Goal: Information Seeking & Learning: Learn about a topic

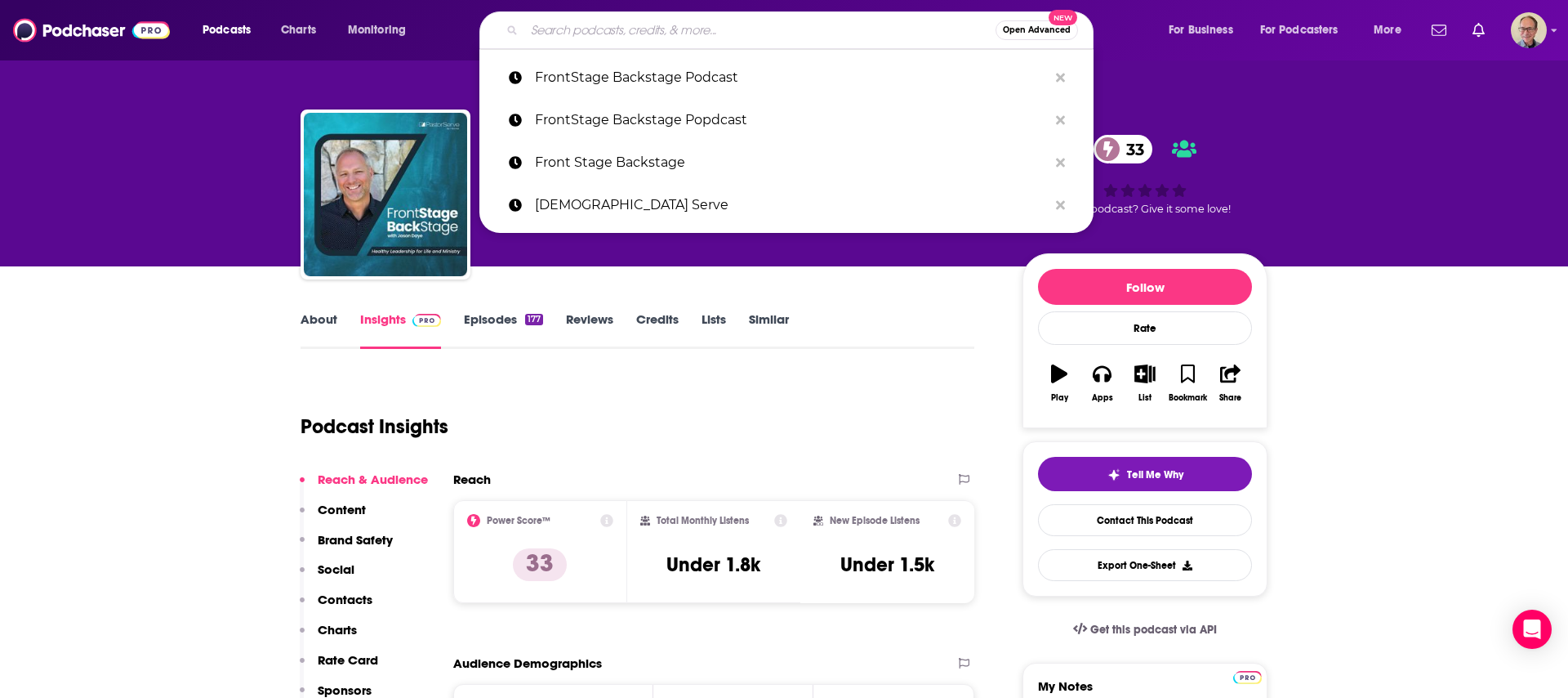
click at [580, 34] on input "Search podcasts, credits, & more..." at bounding box center [759, 30] width 471 height 26
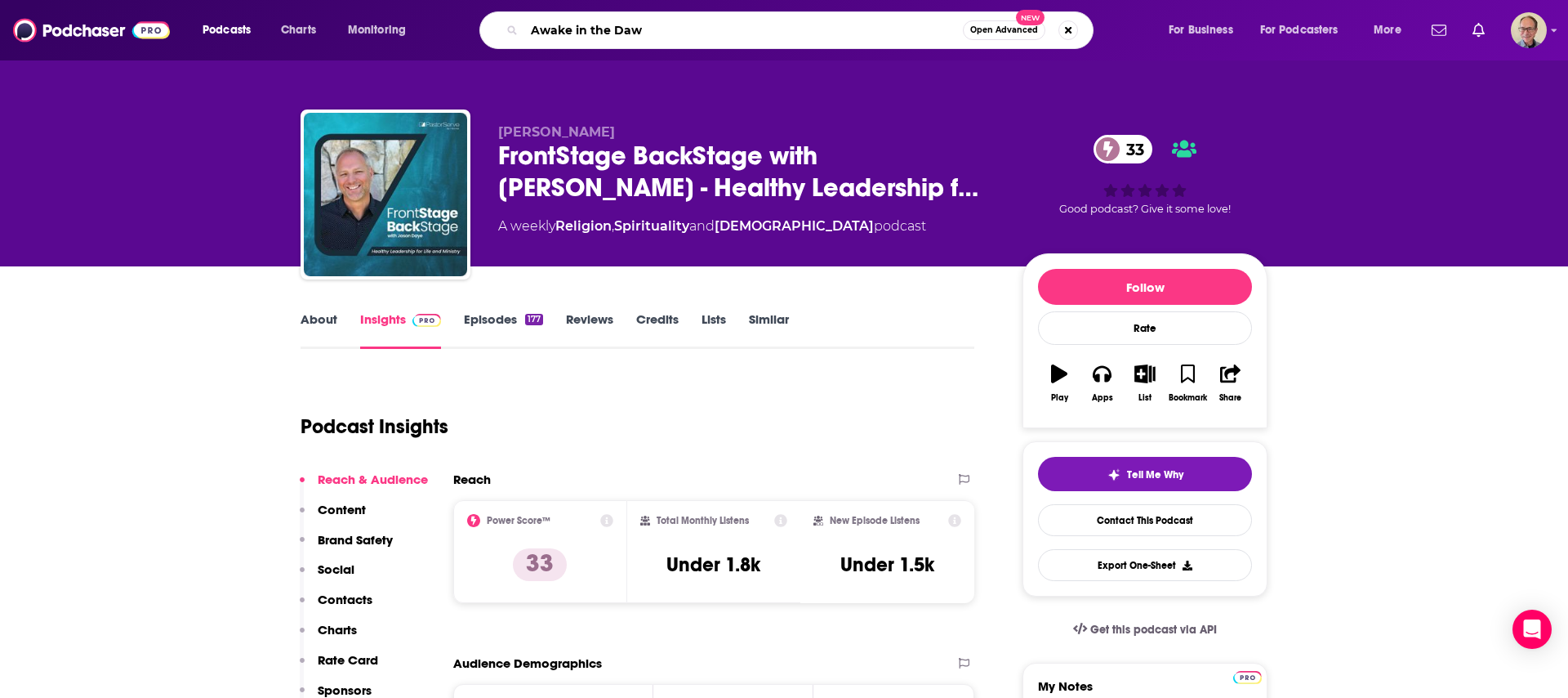
type input "Awake in the [PERSON_NAME]"
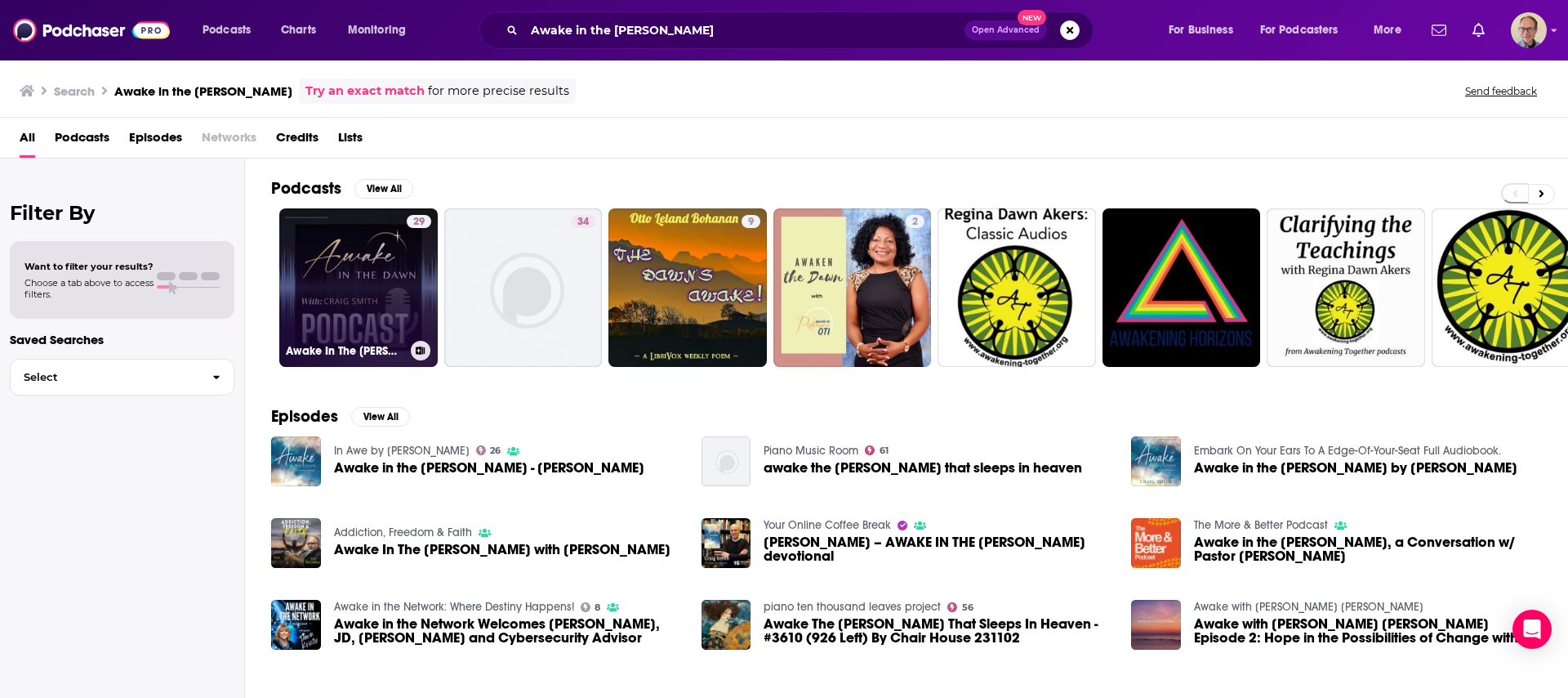
click at [370, 272] on link "29 Awake In The [PERSON_NAME] Daily Devotional Podcast" at bounding box center [358, 288] width 159 height 159
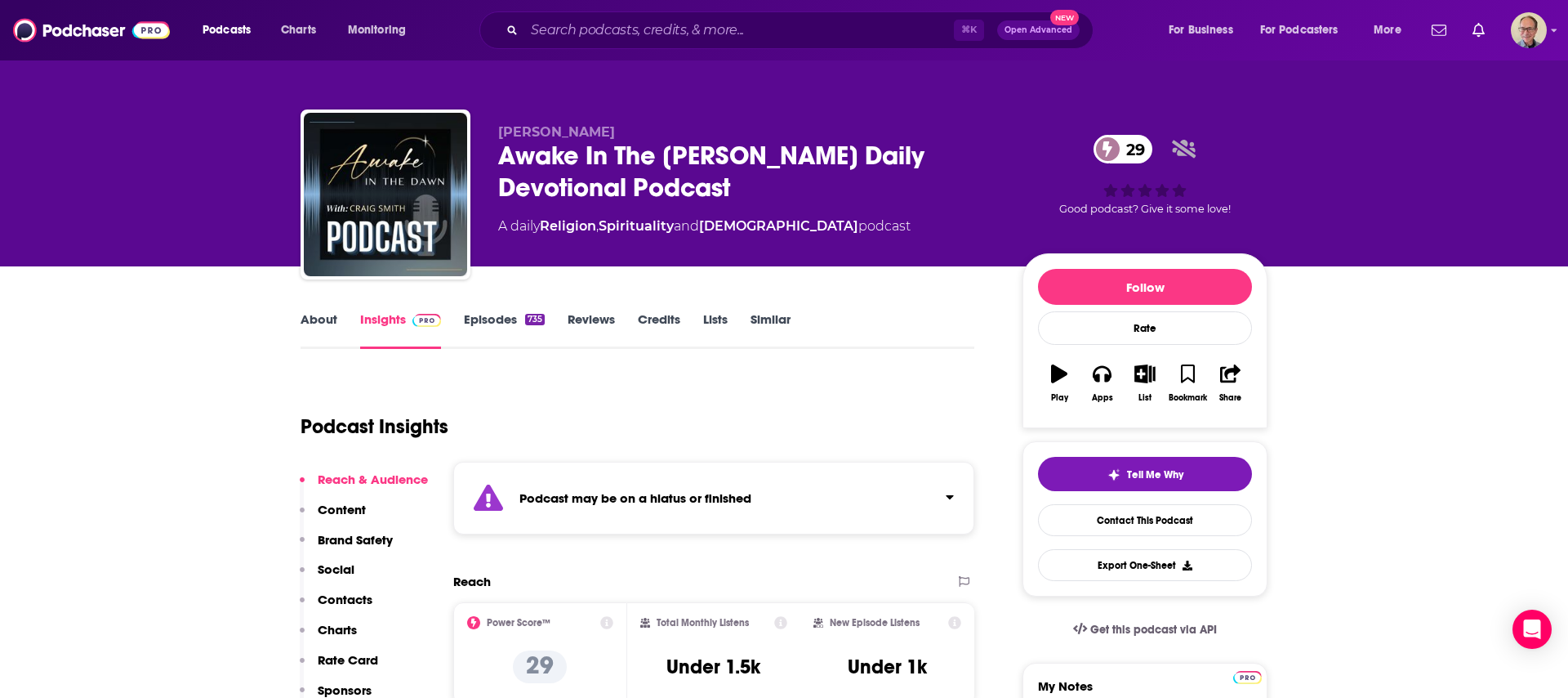
click at [311, 318] on link "About" at bounding box center [319, 330] width 37 height 37
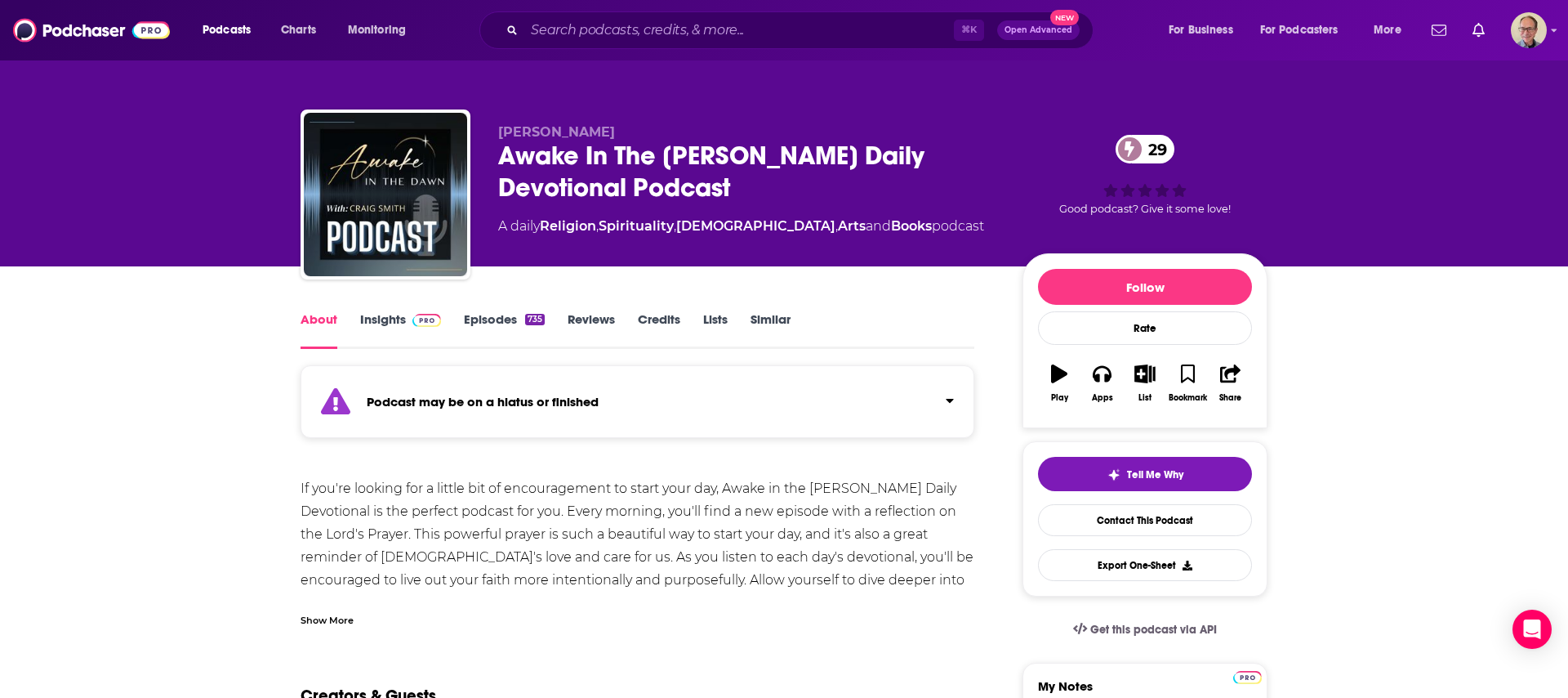
click at [385, 318] on link "Insights" at bounding box center [400, 330] width 81 height 37
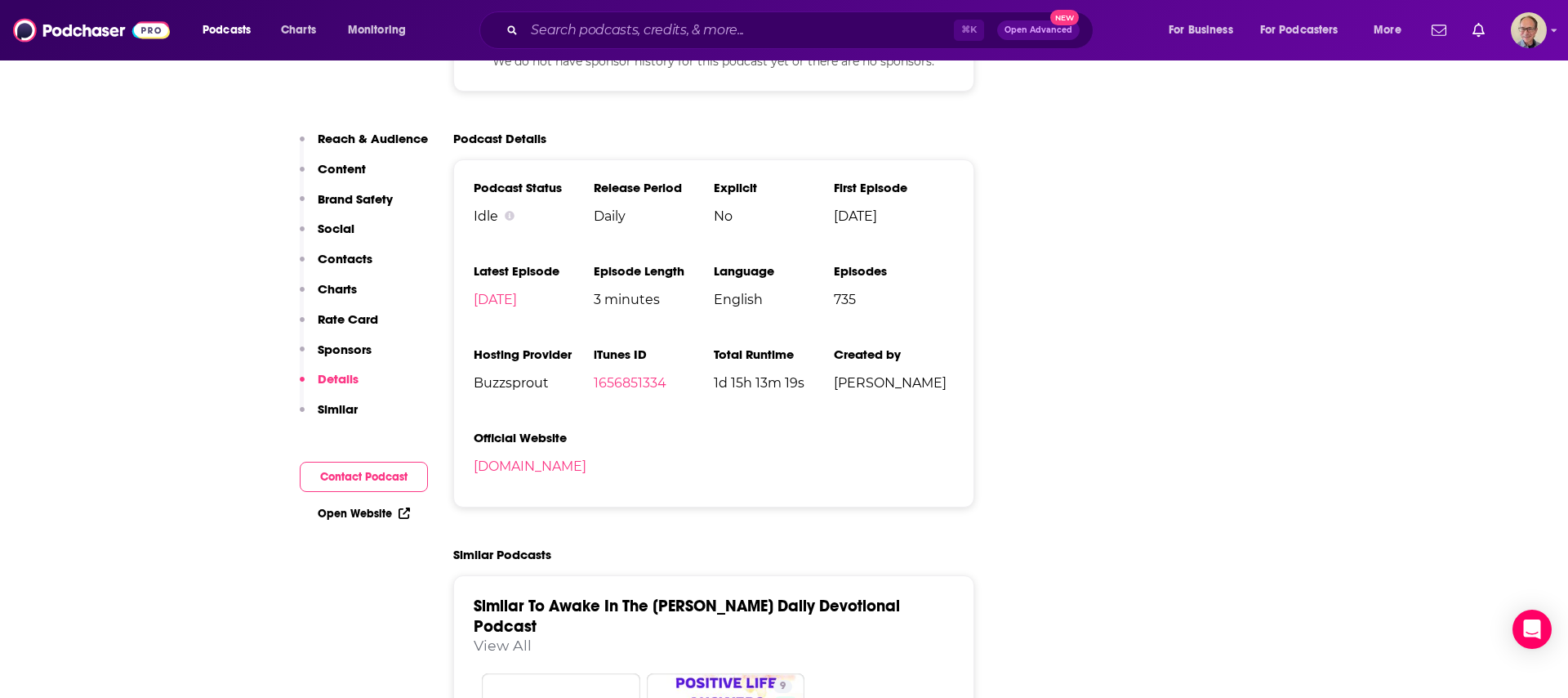
scroll to position [2293, 0]
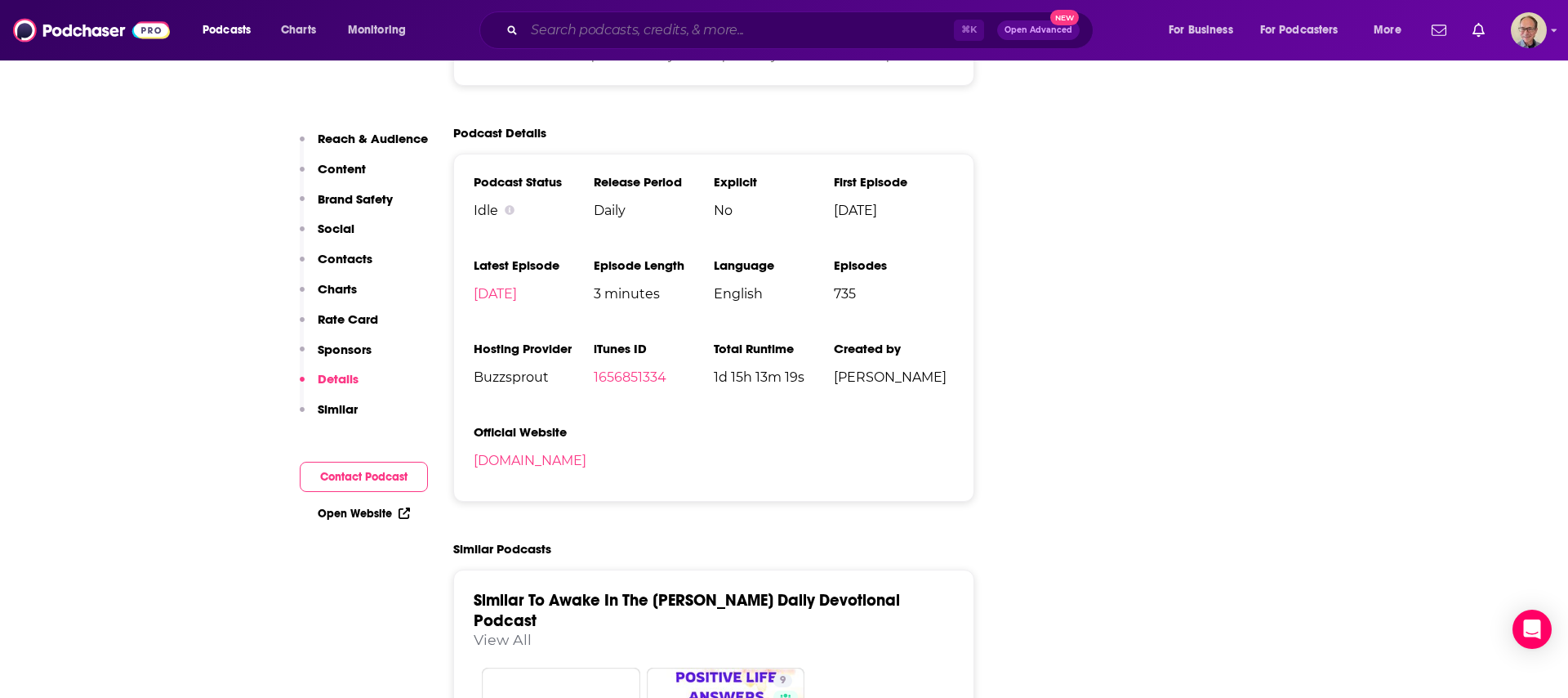
click at [584, 27] on input "Search podcasts, credits, & more..." at bounding box center [738, 30] width 429 height 26
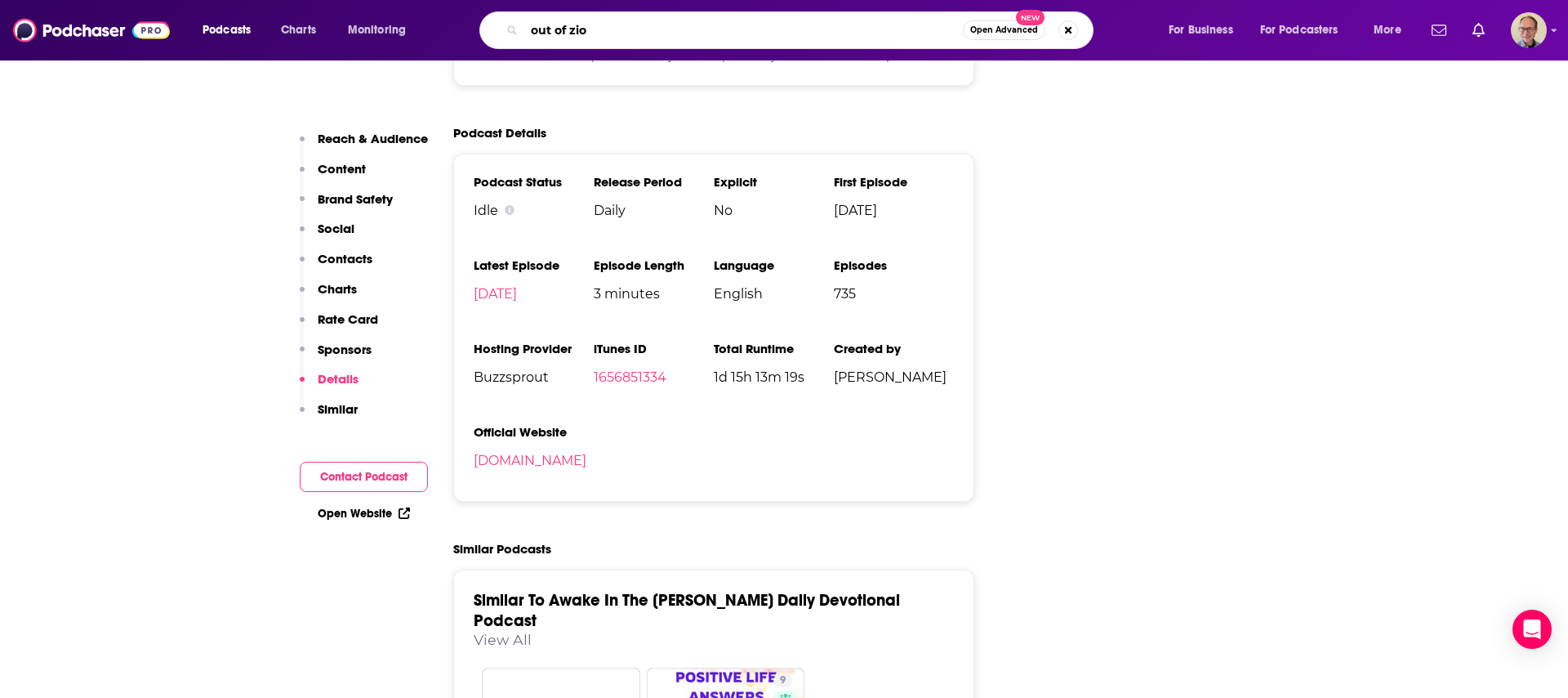
type input "out of zion"
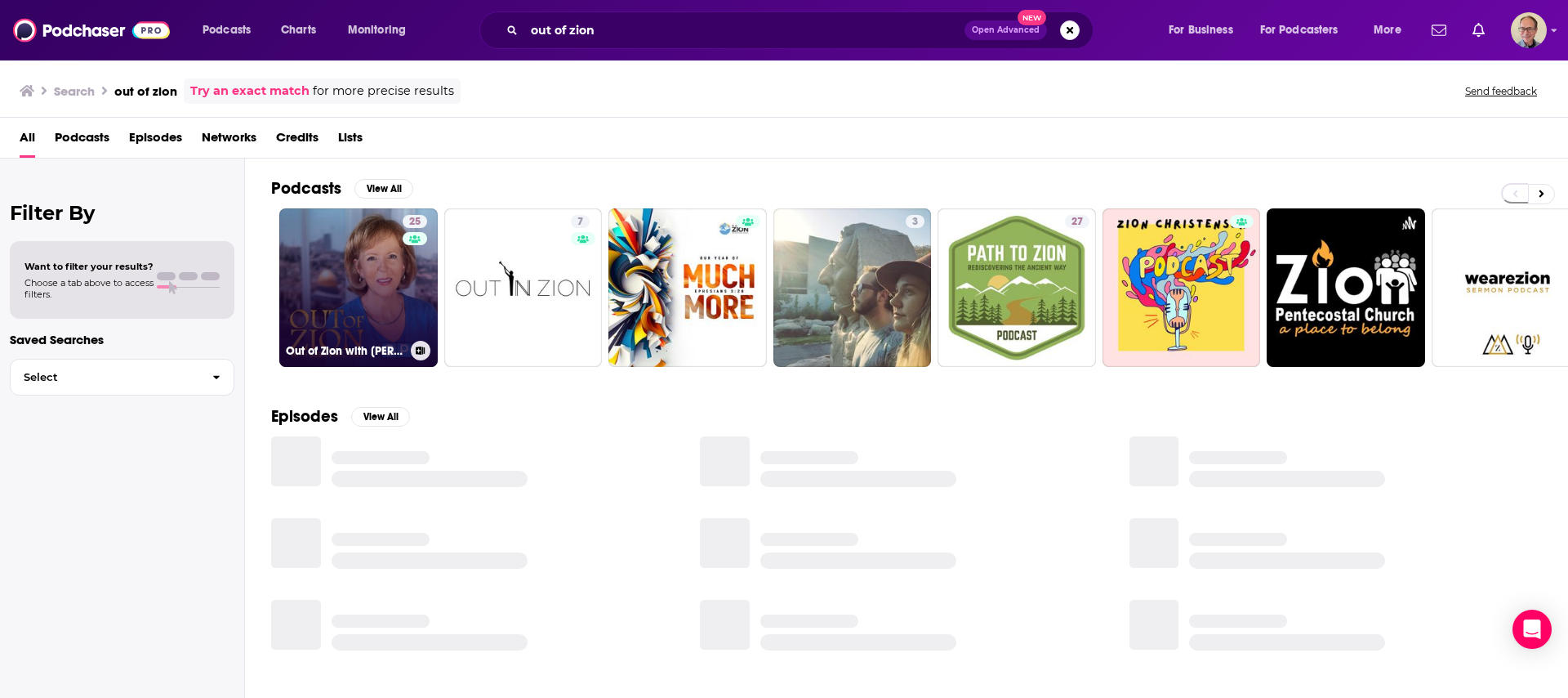
click at [356, 272] on link "25 Out of Zion with [PERSON_NAME]" at bounding box center [358, 288] width 159 height 159
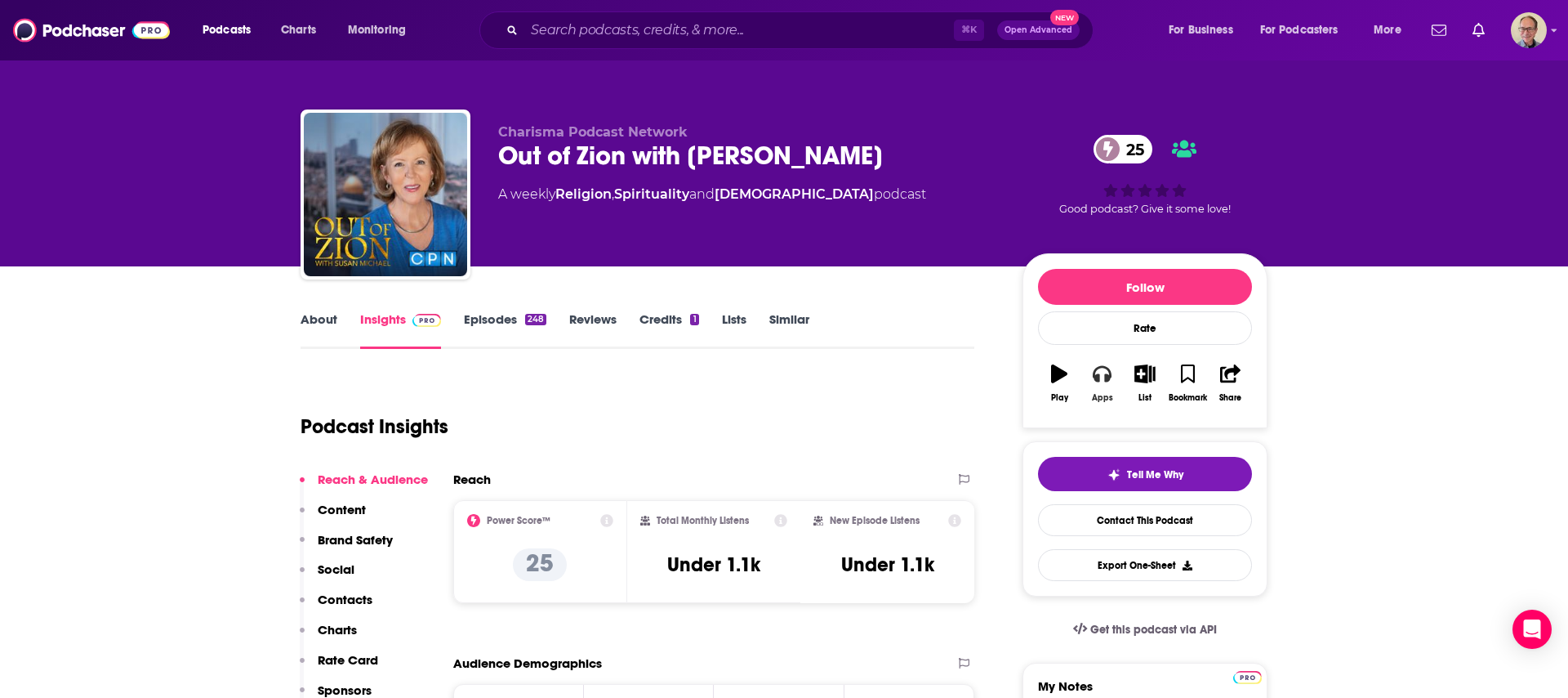
click at [1097, 375] on icon "button" at bounding box center [1102, 375] width 18 height 17
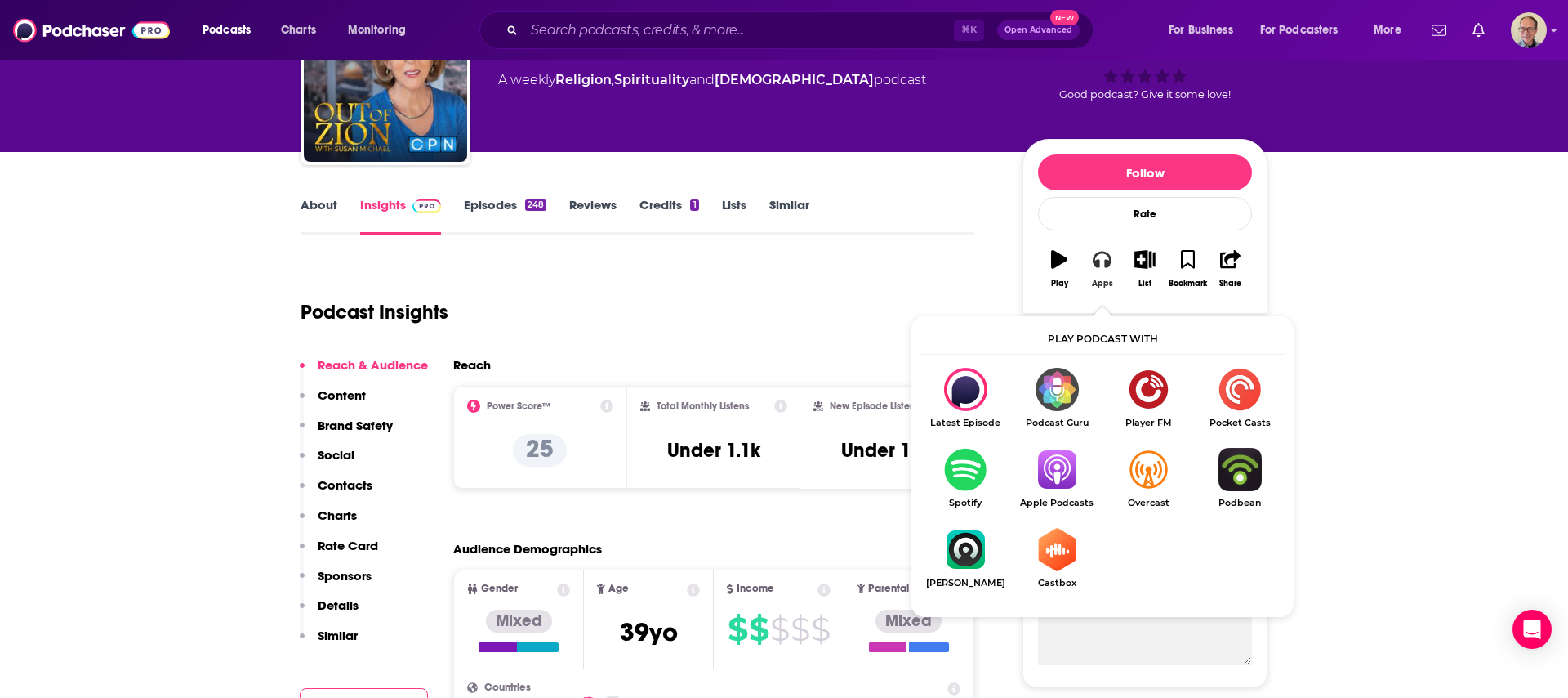
scroll to position [125, 0]
